Goal: Information Seeking & Learning: Learn about a topic

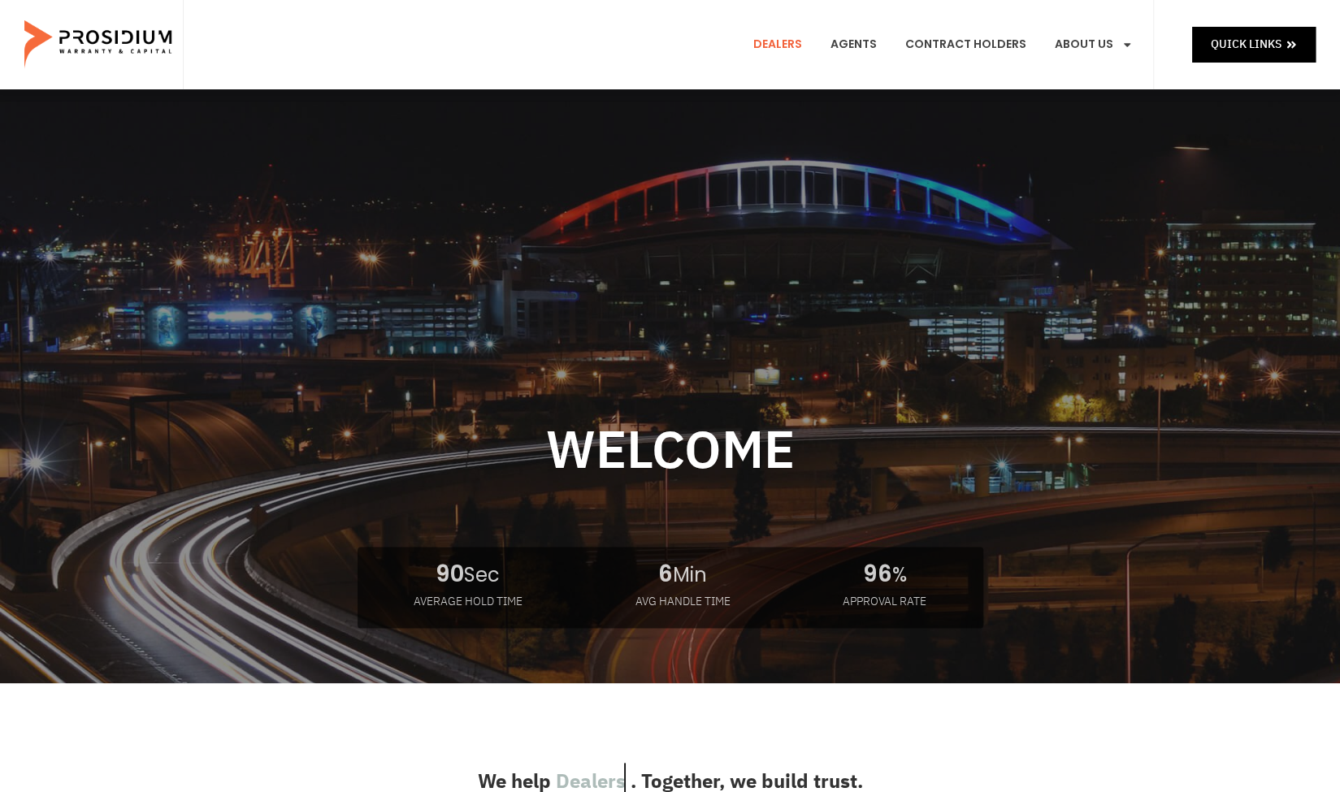
click at [798, 45] on link "Dealers" at bounding box center [777, 45] width 73 height 60
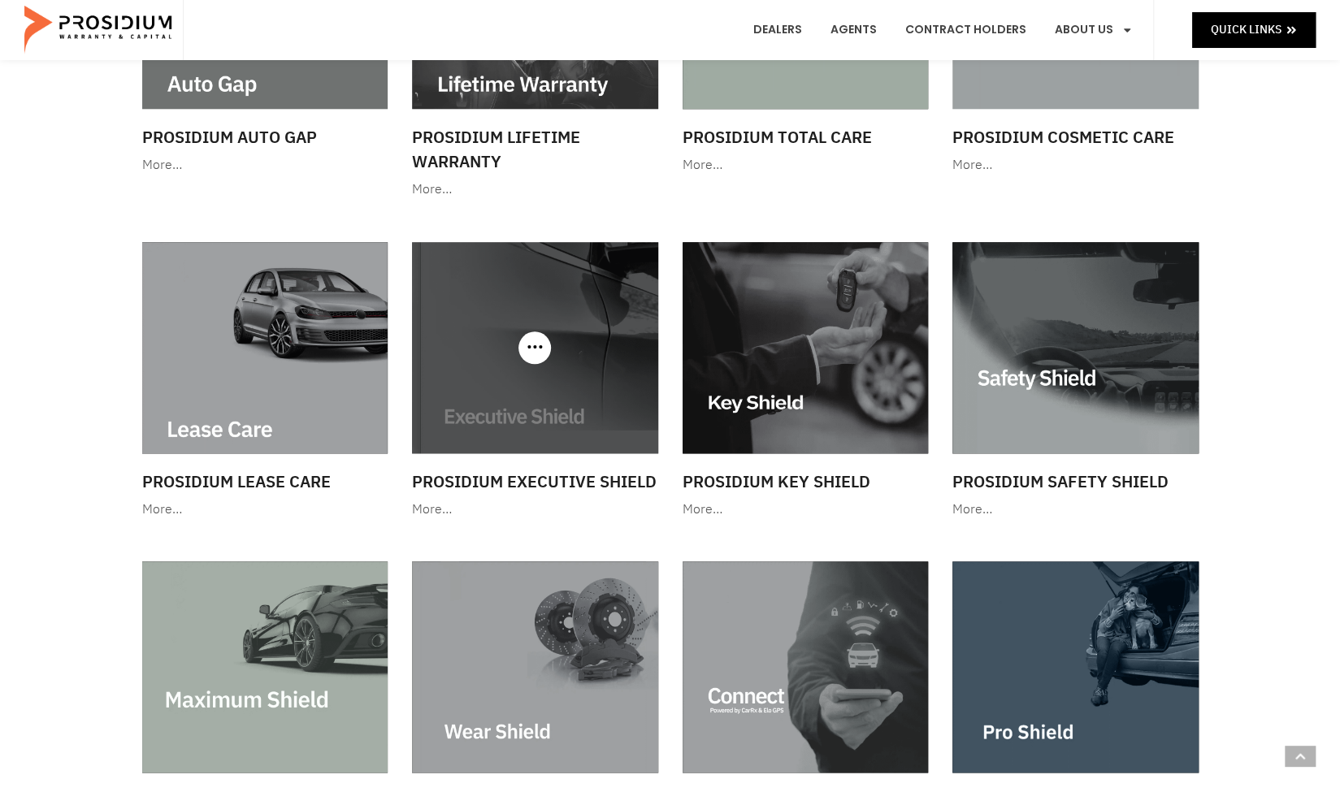
scroll to position [1056, 0]
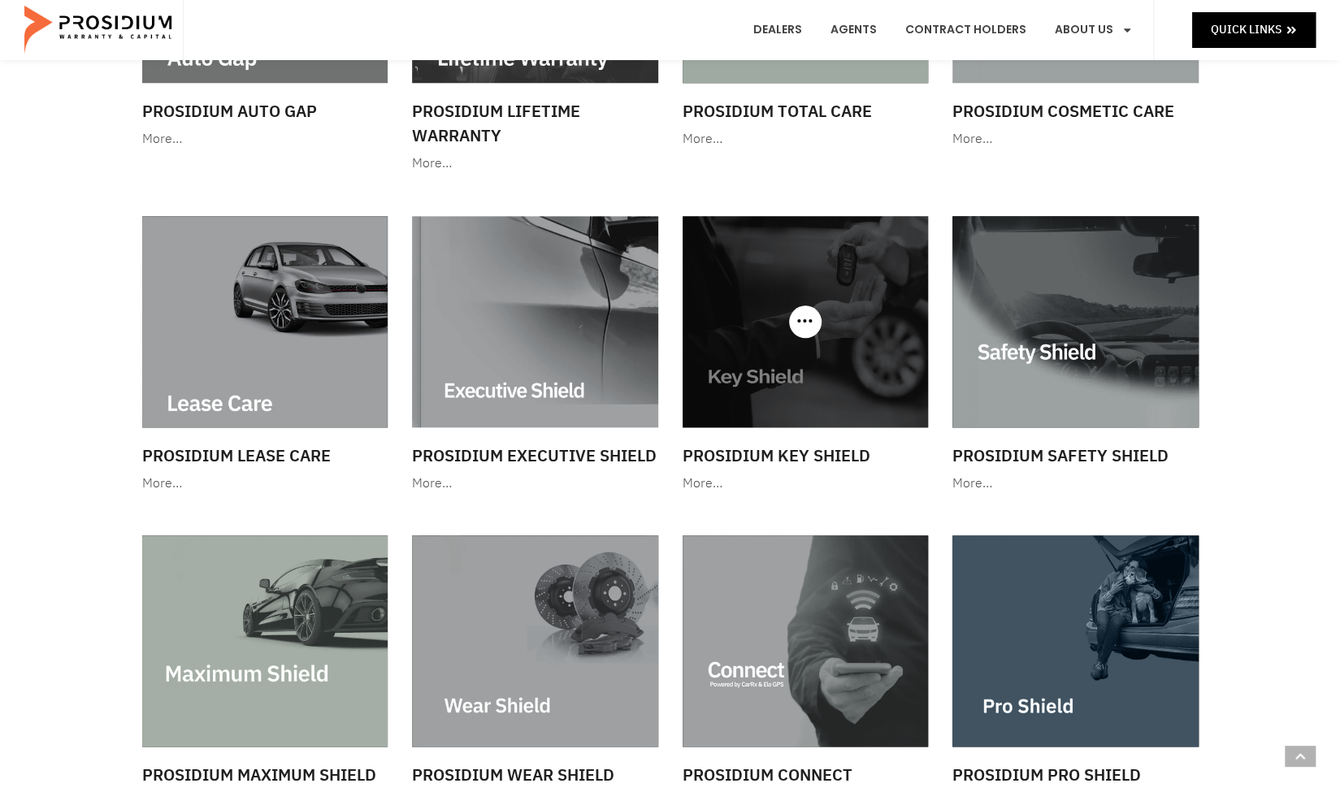
click at [835, 383] on img at bounding box center [805, 321] width 246 height 210
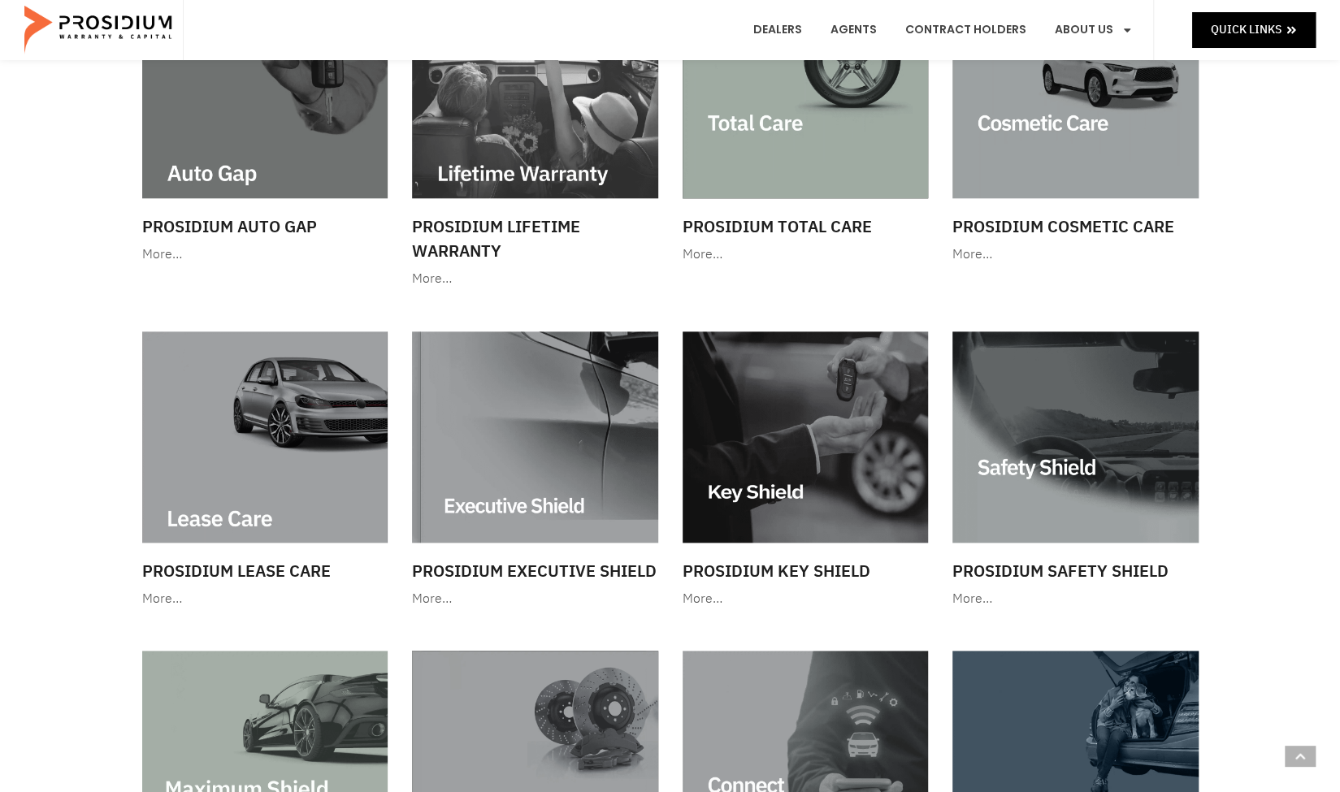
scroll to position [975, 0]
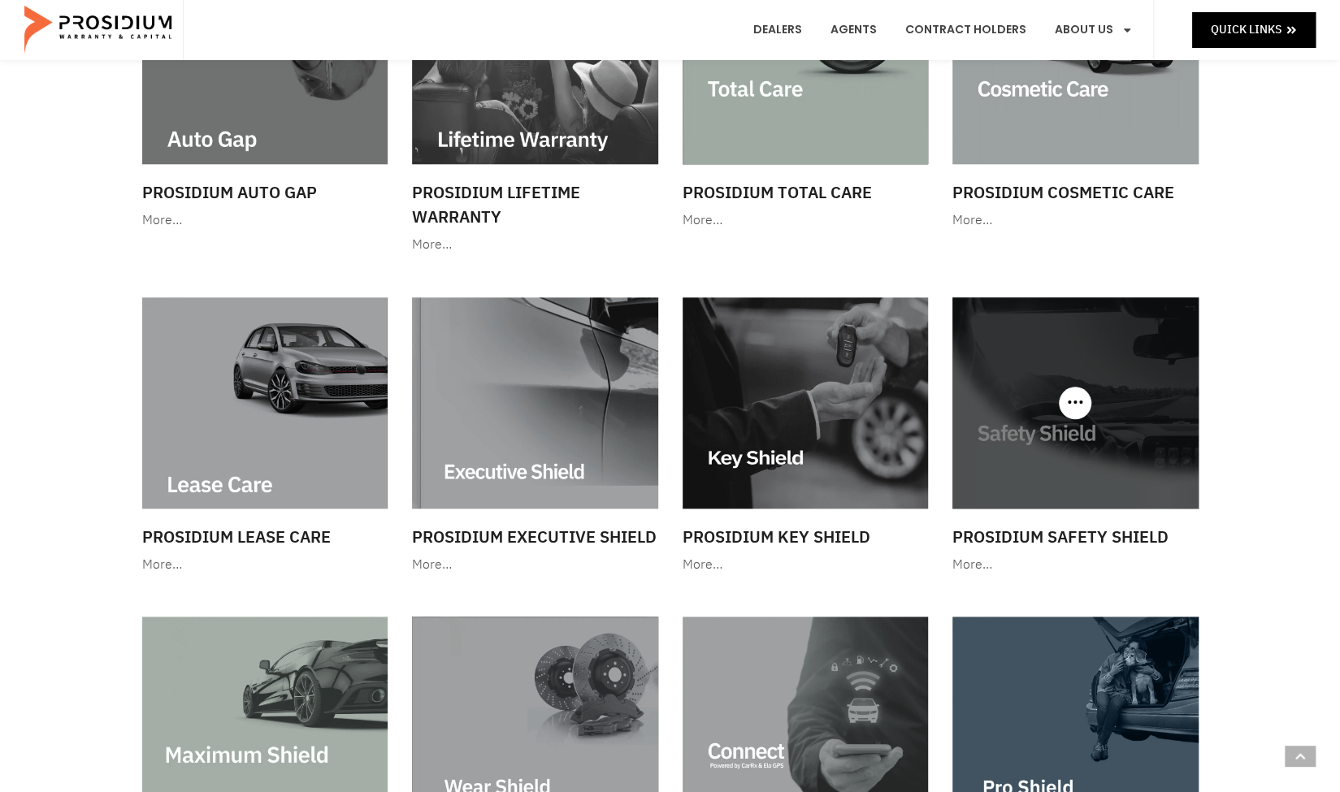
click at [1108, 443] on img at bounding box center [1075, 402] width 246 height 210
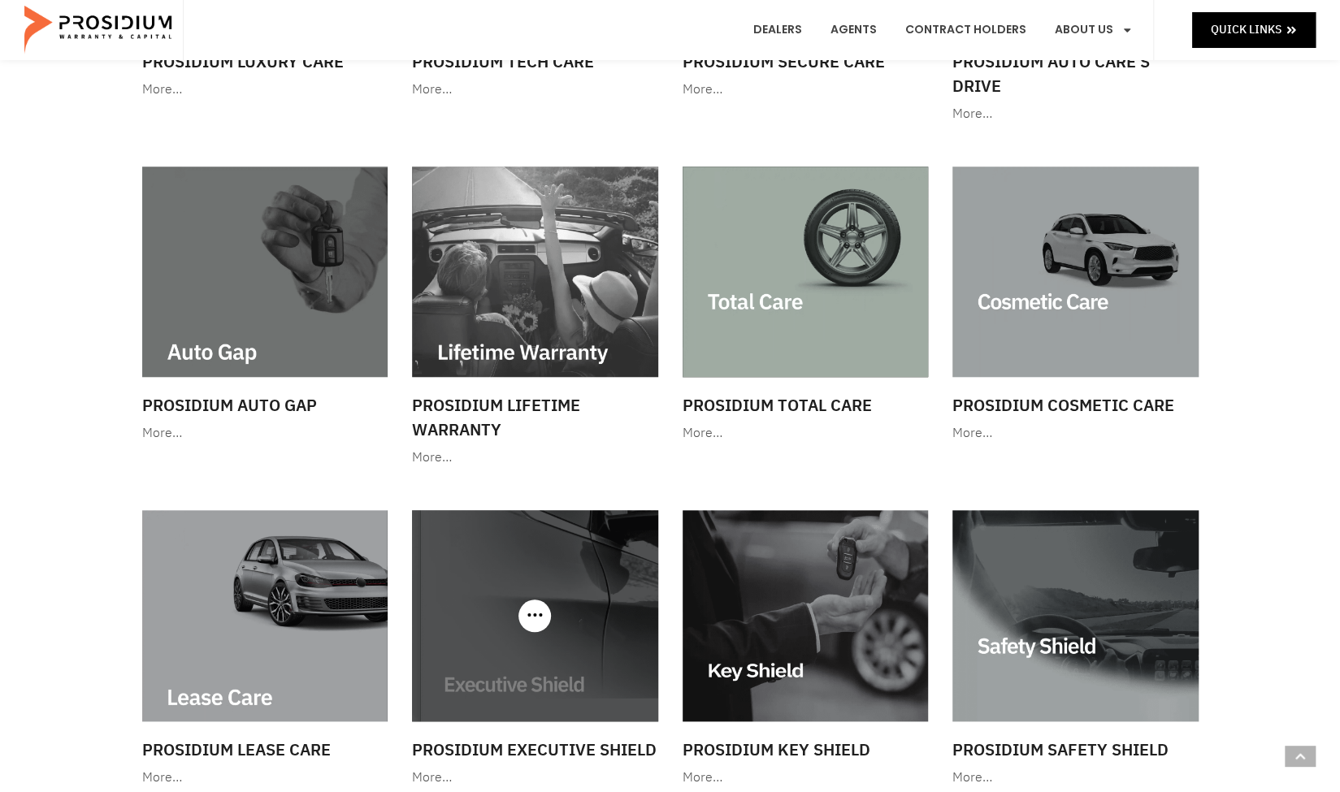
scroll to position [731, 0]
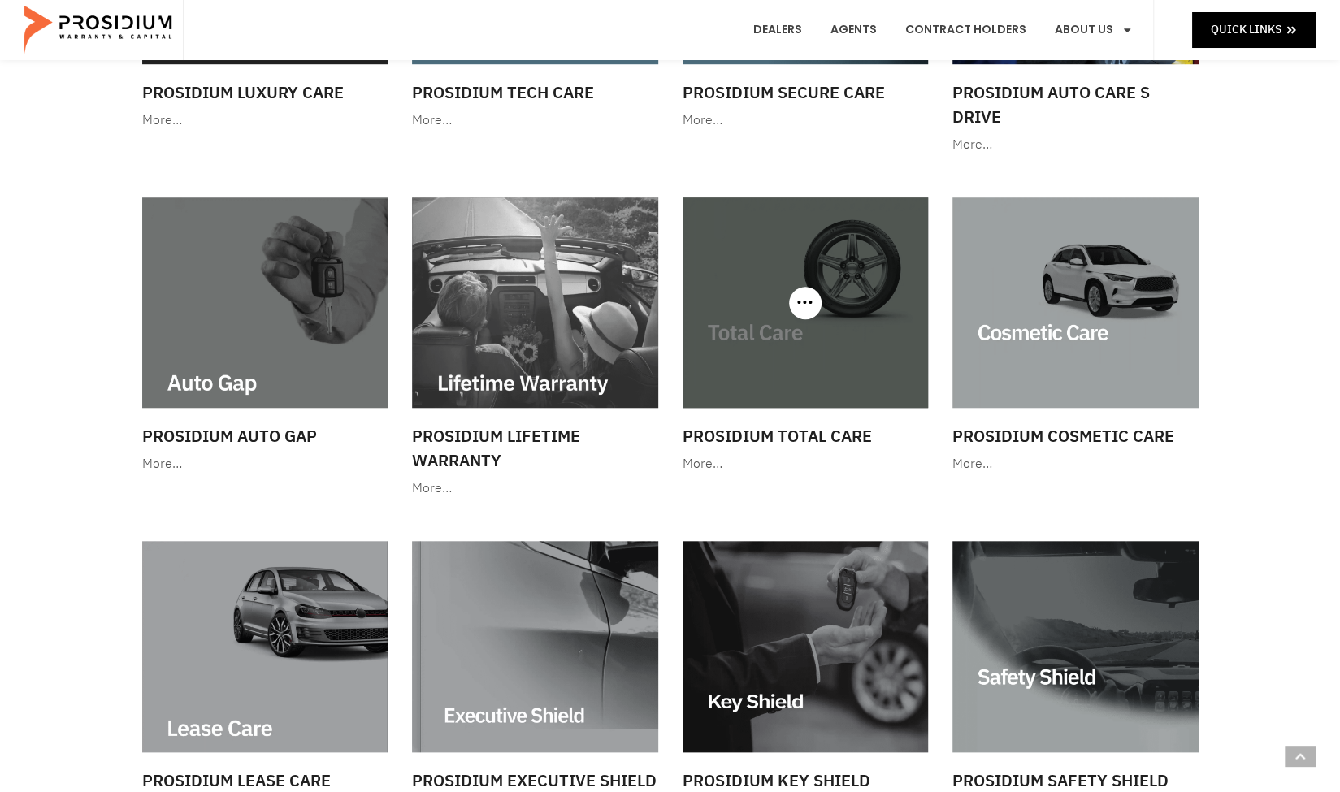
click at [777, 337] on img at bounding box center [805, 302] width 246 height 210
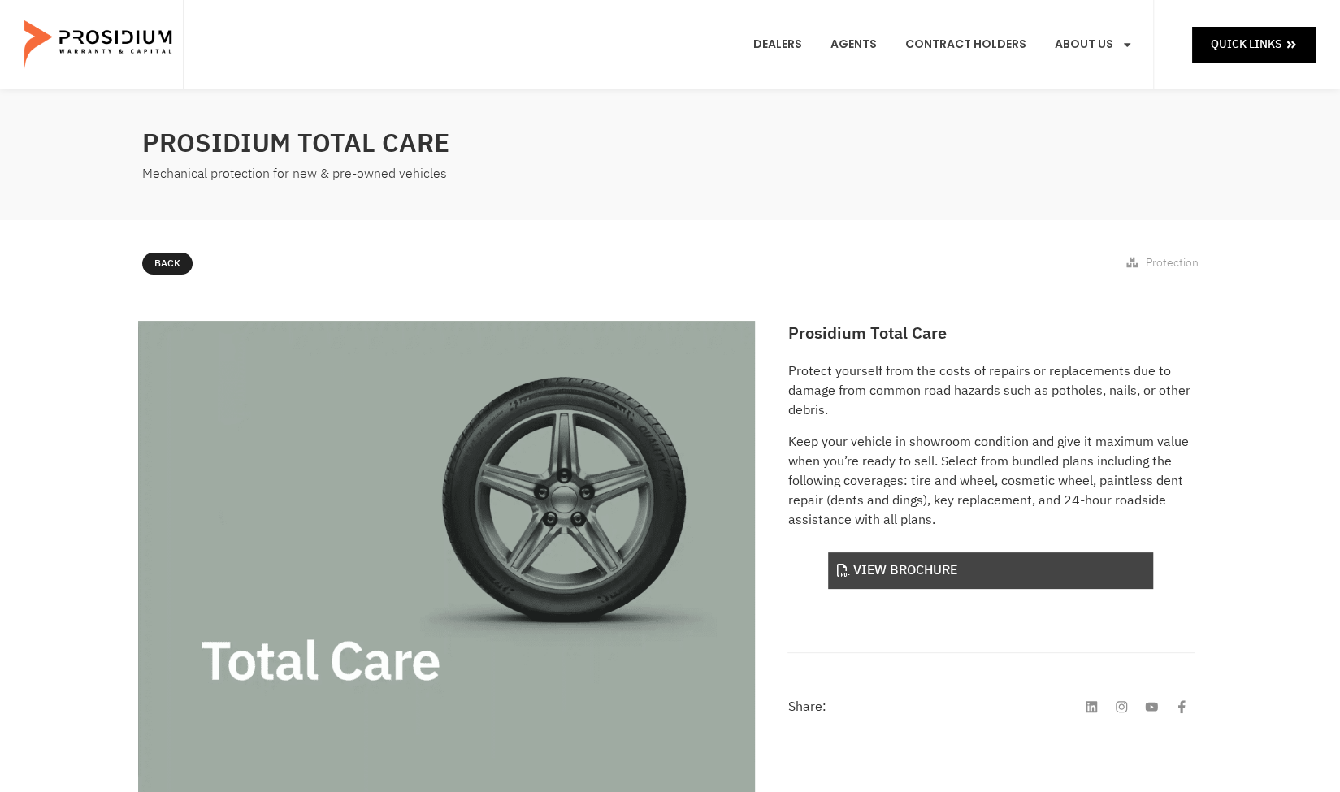
click at [905, 568] on link "View Brochure" at bounding box center [990, 570] width 325 height 37
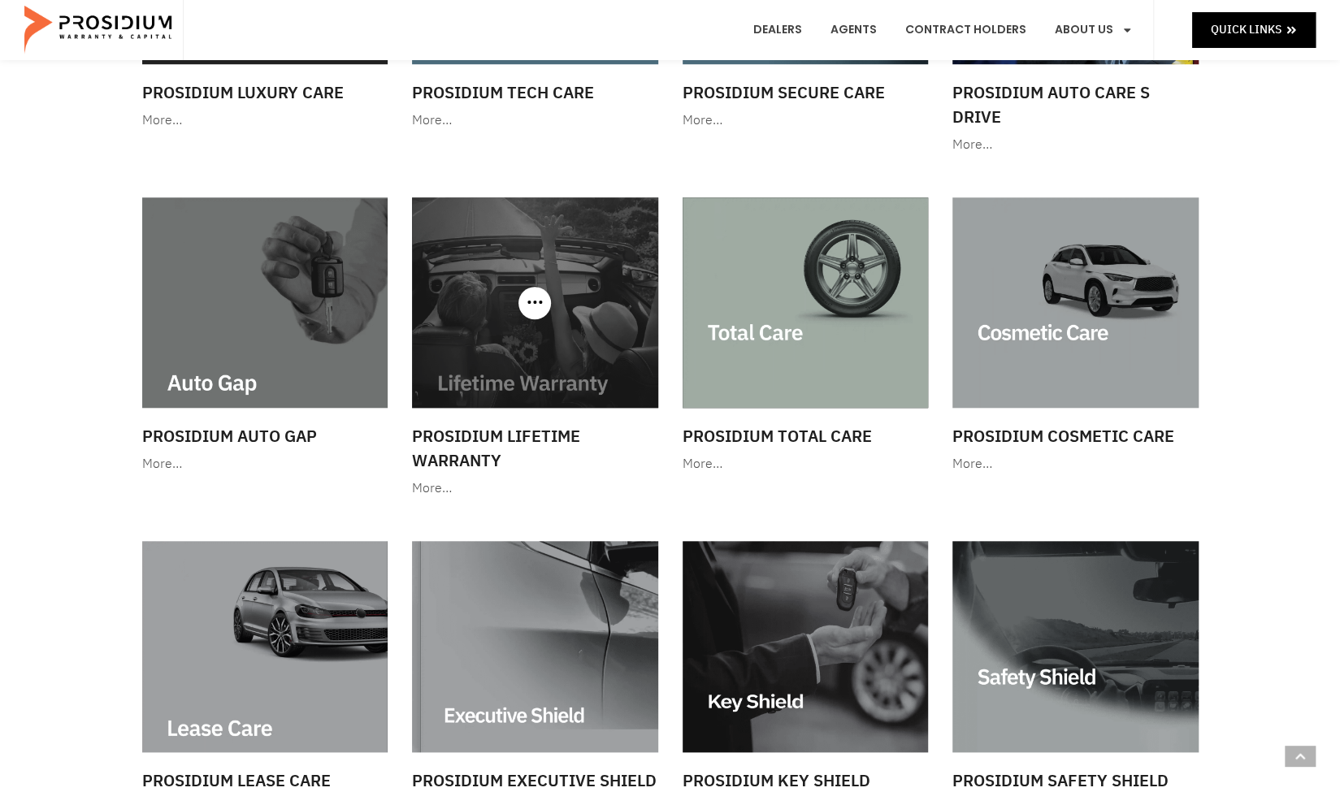
scroll to position [894, 0]
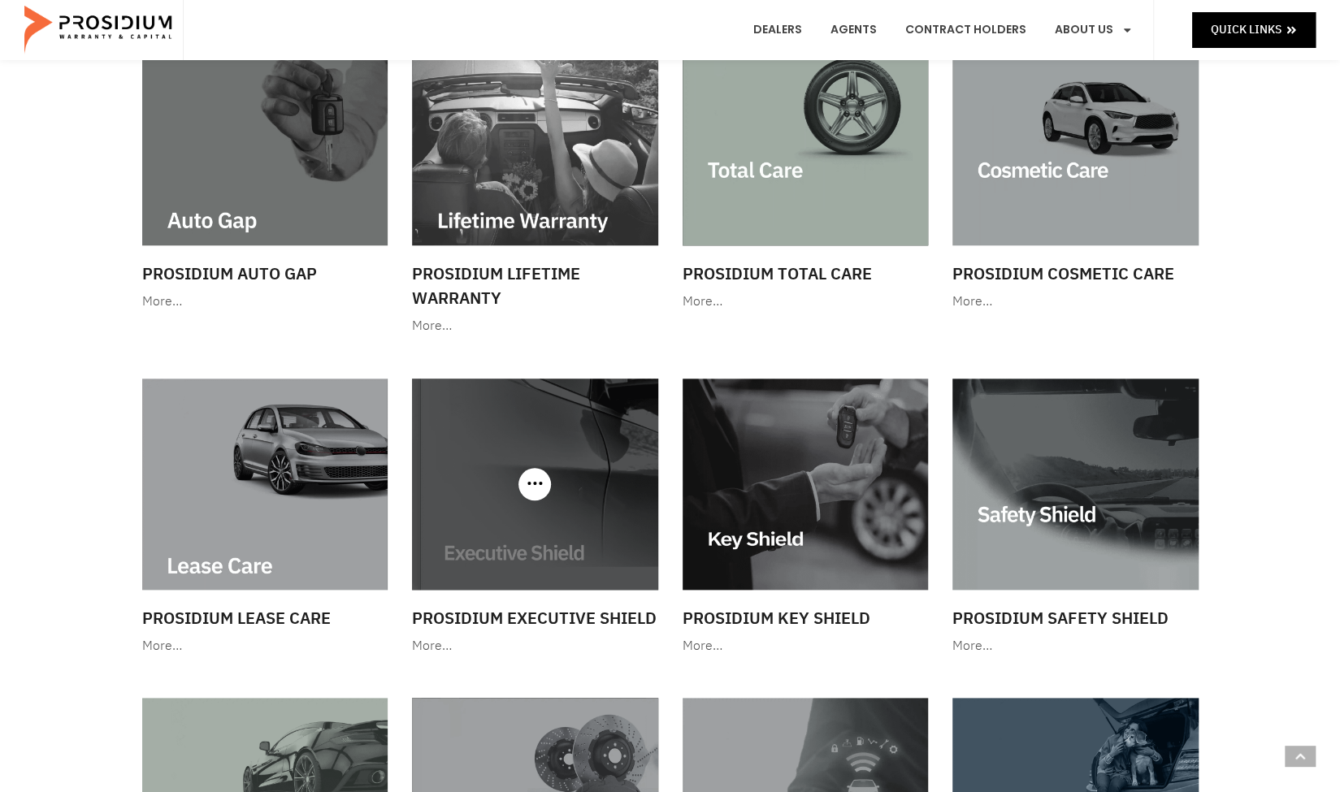
click at [577, 524] on img at bounding box center [535, 484] width 246 height 210
